Goal: Use online tool/utility: Utilize a website feature to perform a specific function

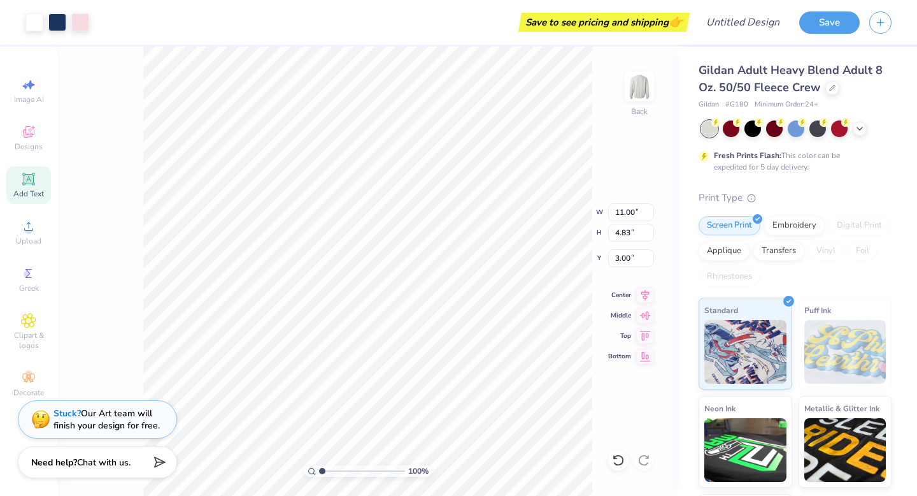
click at [31, 184] on icon at bounding box center [28, 178] width 15 height 15
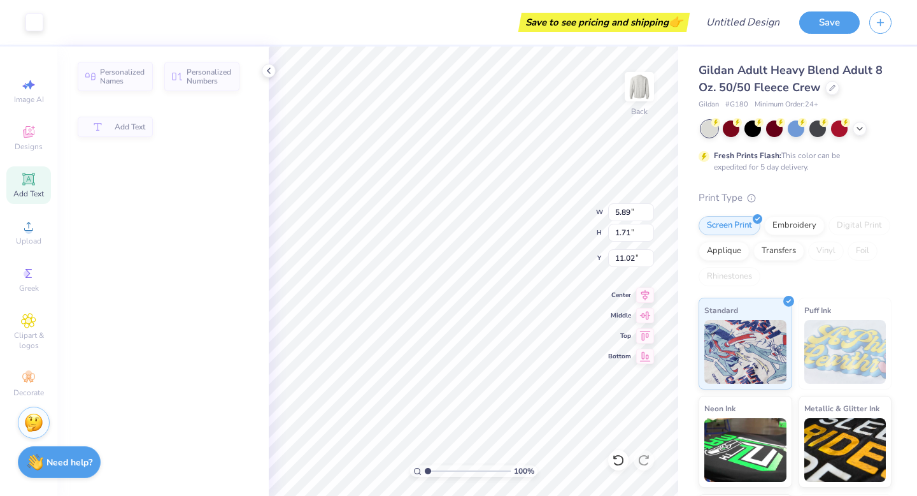
type input "5.89"
type input "1.71"
type input "11.02"
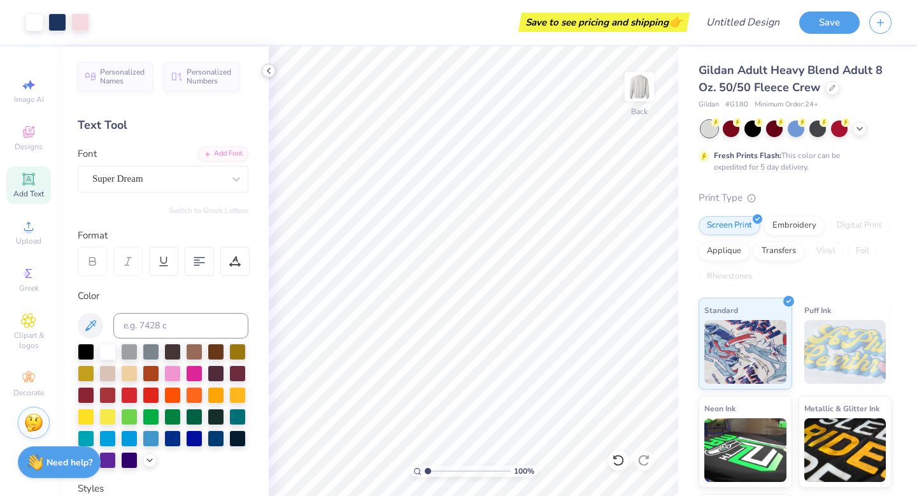
click at [269, 67] on icon at bounding box center [269, 71] width 10 height 10
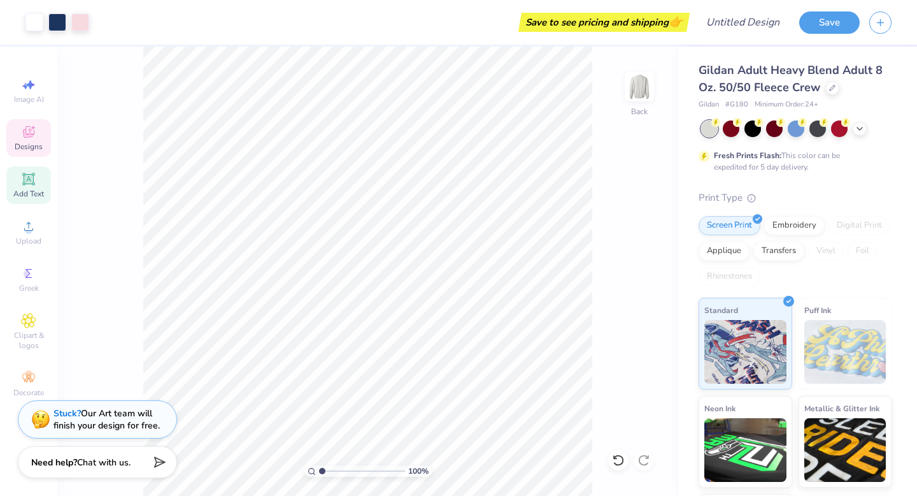
click at [27, 140] on div "Designs" at bounding box center [28, 138] width 45 height 38
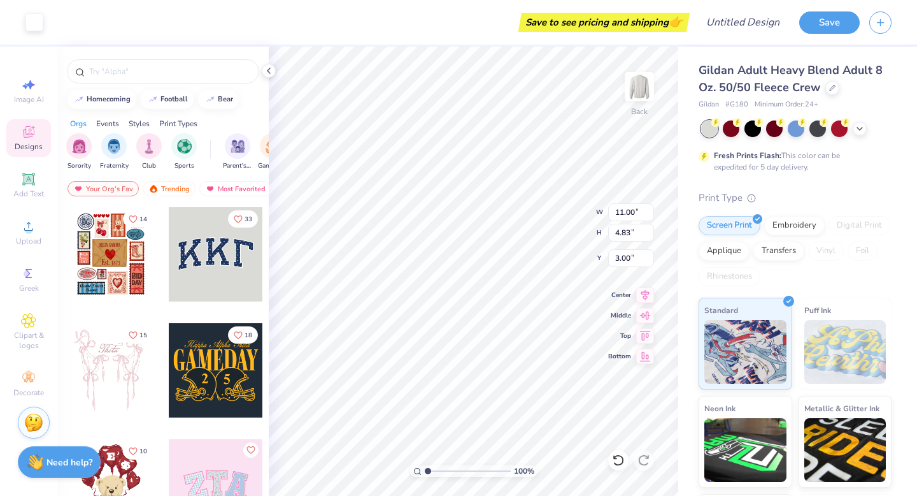
type input "11.00"
type input "4.83"
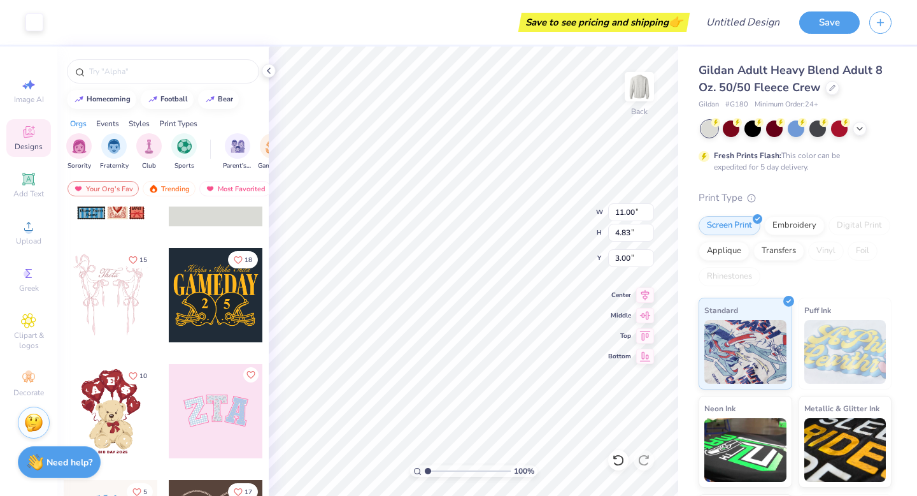
scroll to position [220, 0]
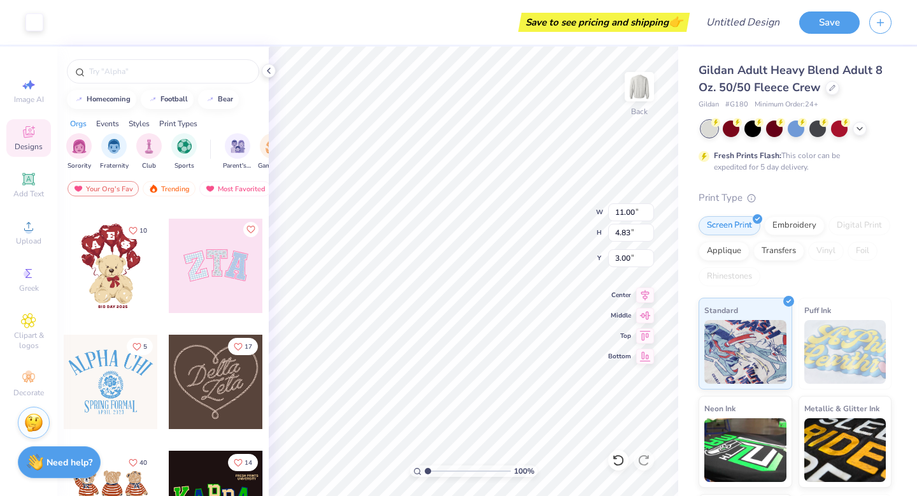
click at [206, 253] on div at bounding box center [216, 266] width 94 height 94
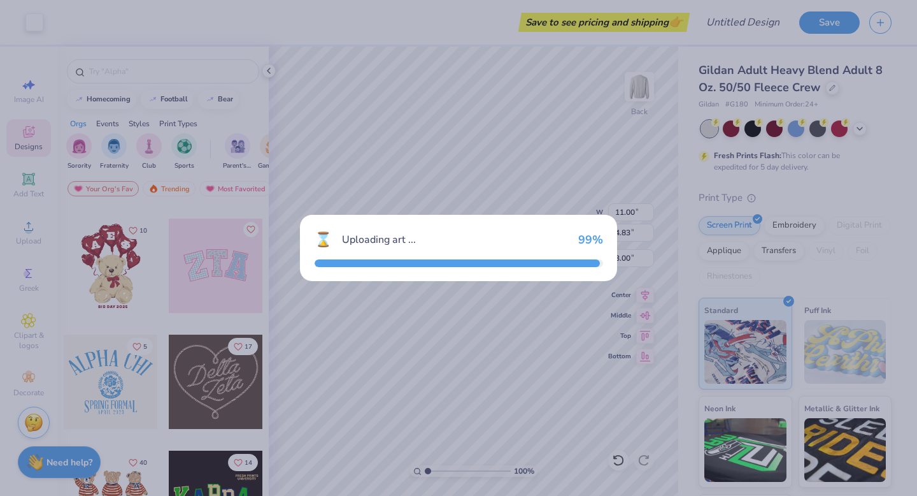
type input "10.23"
type input "5.12"
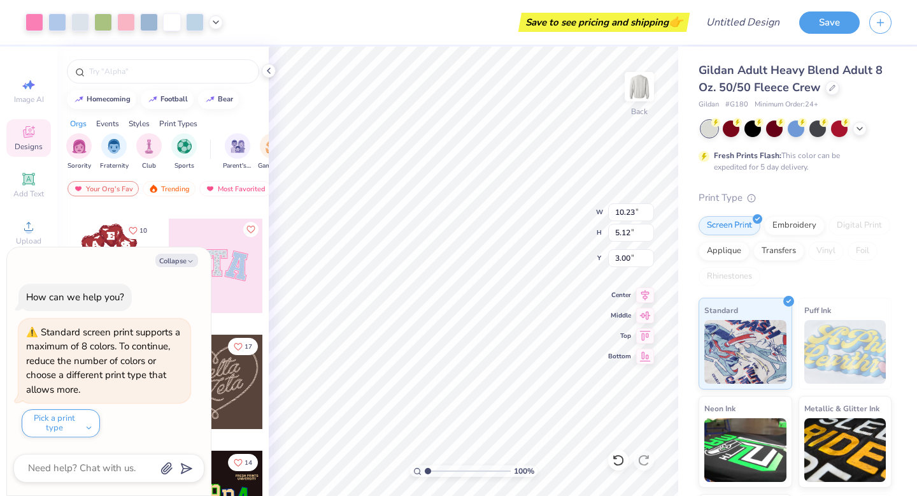
type textarea "x"
type input "10.05"
type input "4.95"
type input "3.08"
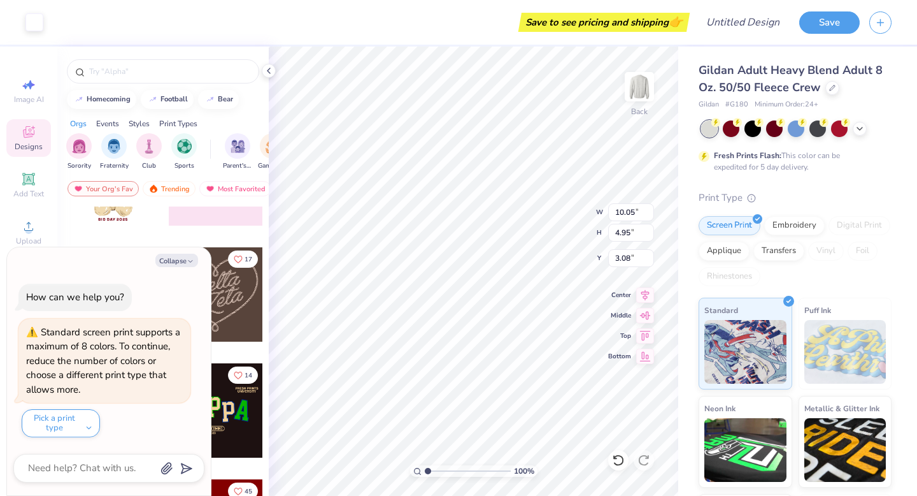
scroll to position [399, 0]
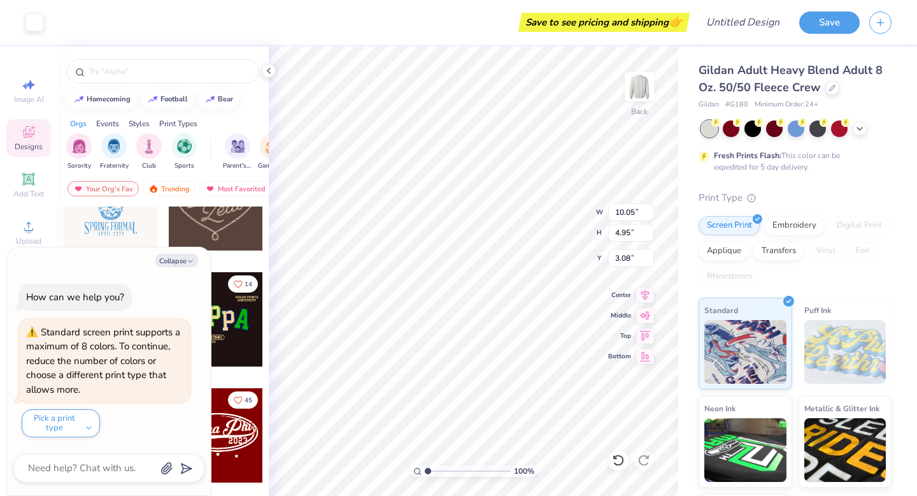
click at [241, 224] on div at bounding box center [216, 203] width 94 height 94
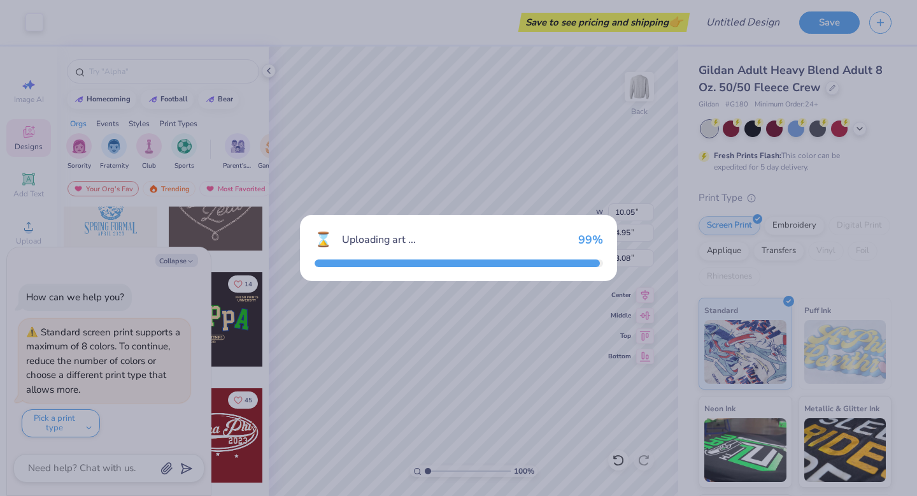
type textarea "x"
type input "7.78"
type input "6.84"
type input "3.00"
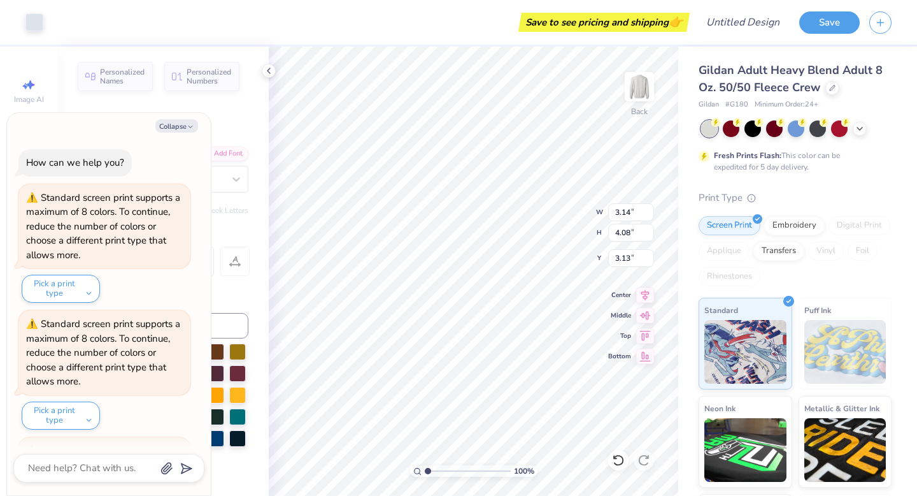
type textarea "x"
type input "3.14"
type input "4.08"
type input "3.13"
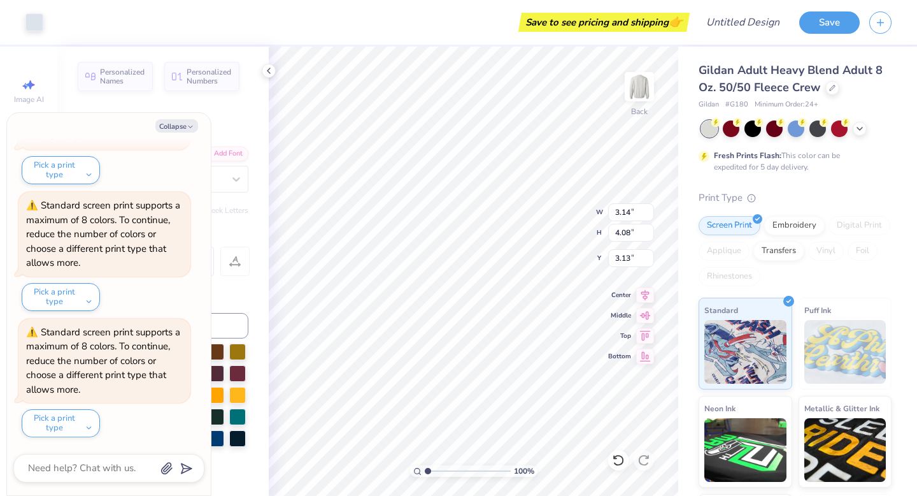
type textarea "x"
type input "3.71"
type input "4.63"
type input "3.33"
type textarea "x"
